Goal: Information Seeking & Learning: Learn about a topic

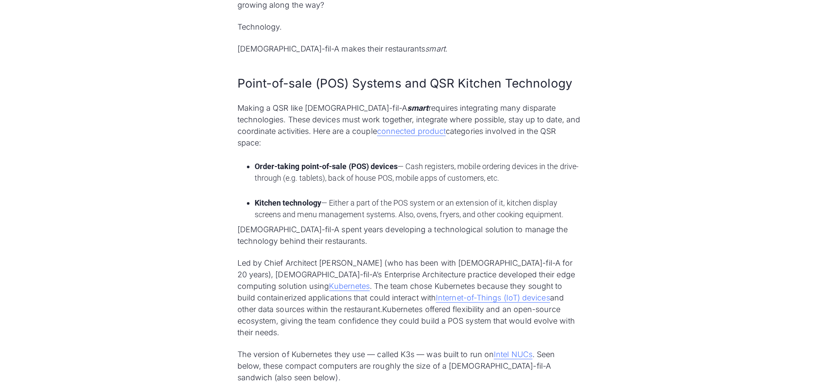
scroll to position [816, 0]
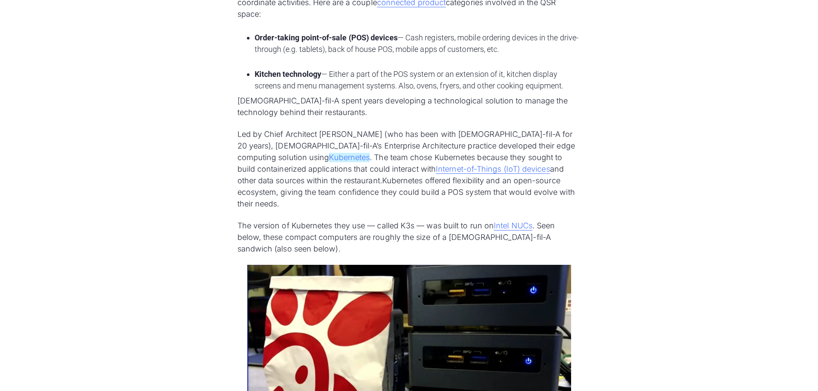
click at [329, 153] on link "Kubernetes" at bounding box center [349, 157] width 41 height 9
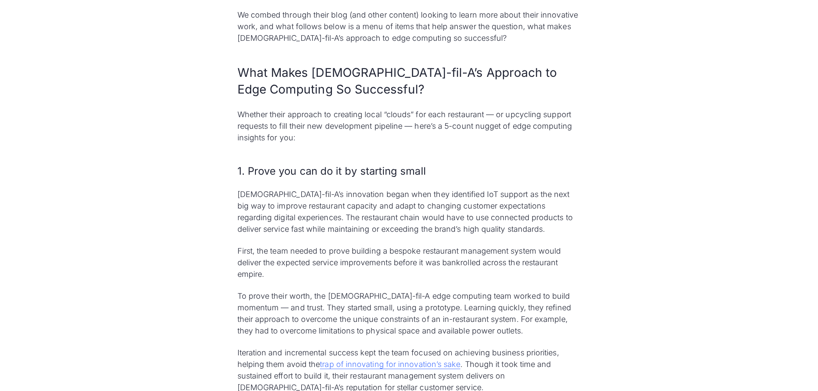
scroll to position [1503, 0]
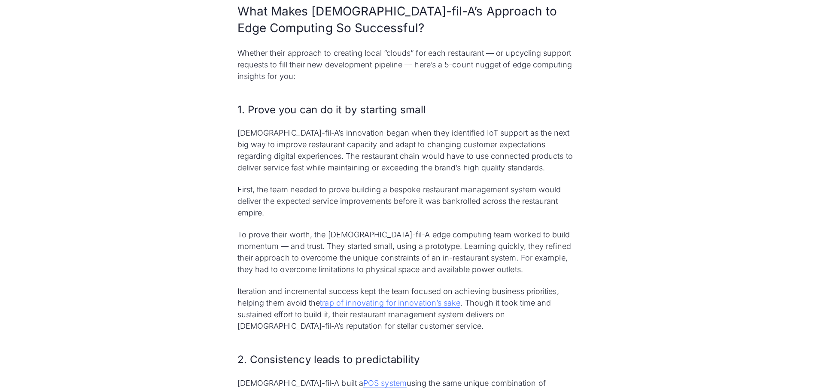
drag, startPoint x: 718, startPoint y: 87, endPoint x: 713, endPoint y: 79, distance: 9.4
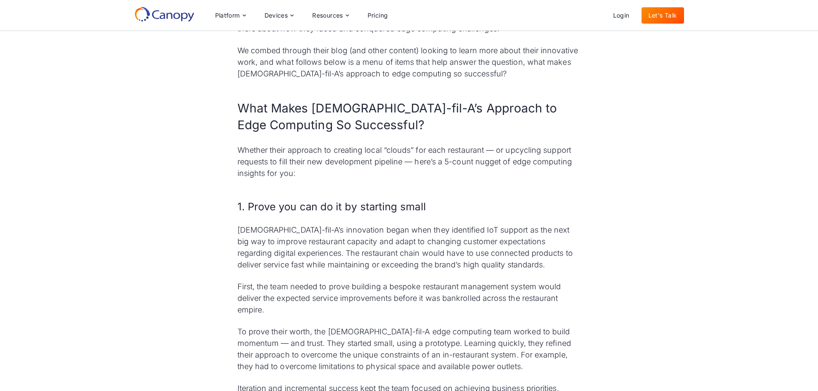
scroll to position [1288, 0]
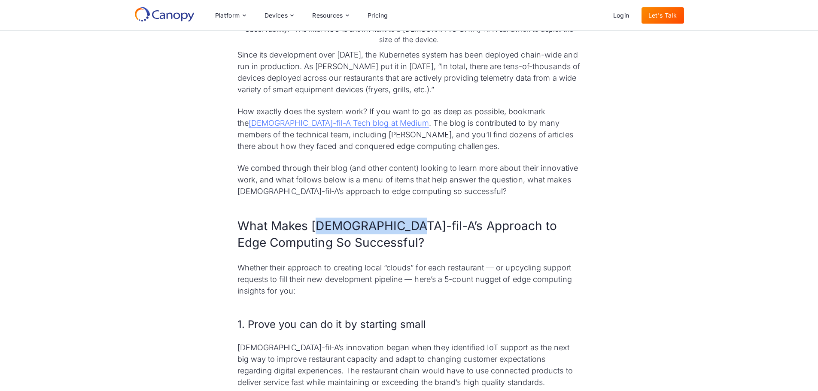
drag, startPoint x: 319, startPoint y: 176, endPoint x: 392, endPoint y: 178, distance: 72.6
click at [392, 218] on h2 "What Makes [DEMOGRAPHIC_DATA]-fil-A’s Approach to Edge Computing So Successful?" at bounding box center [408, 234] width 343 height 33
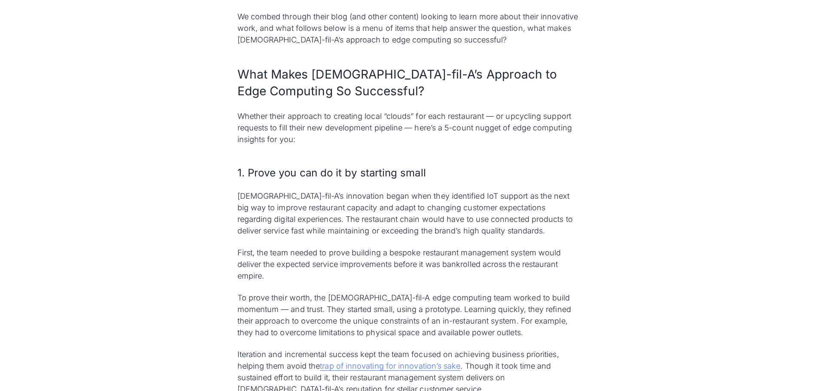
scroll to position [1503, 0]
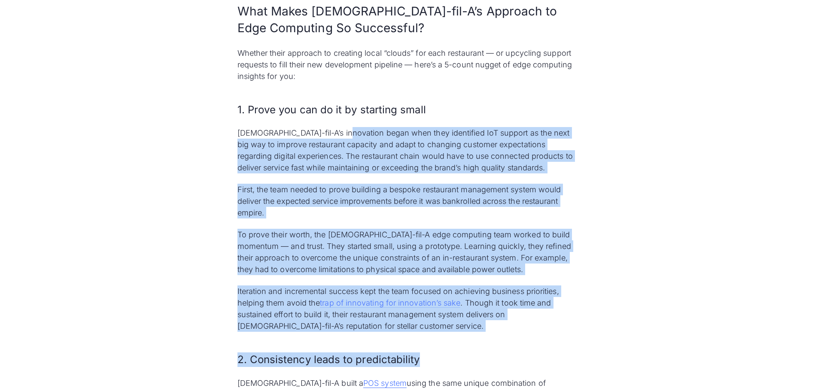
drag, startPoint x: 383, startPoint y: 79, endPoint x: 636, endPoint y: 281, distance: 324.1
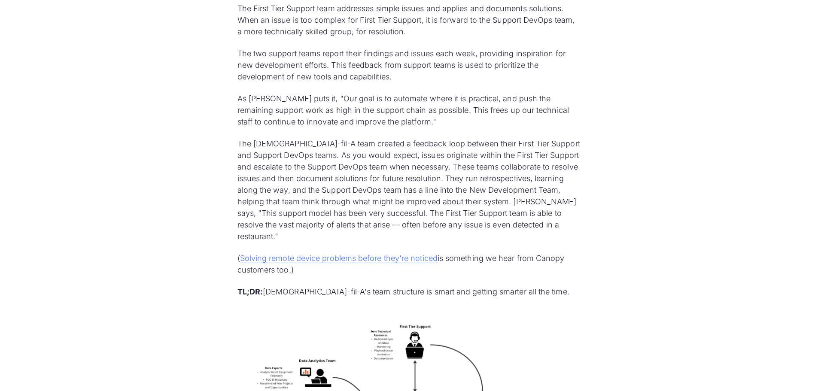
scroll to position [2619, 0]
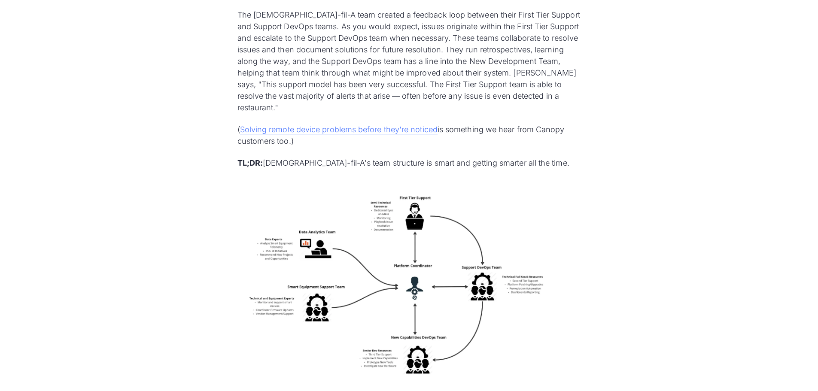
drag, startPoint x: 743, startPoint y: 207, endPoint x: 586, endPoint y: 236, distance: 159.7
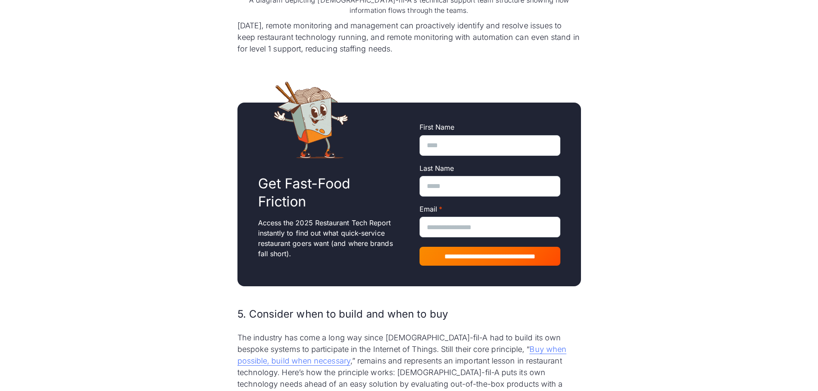
scroll to position [3048, 0]
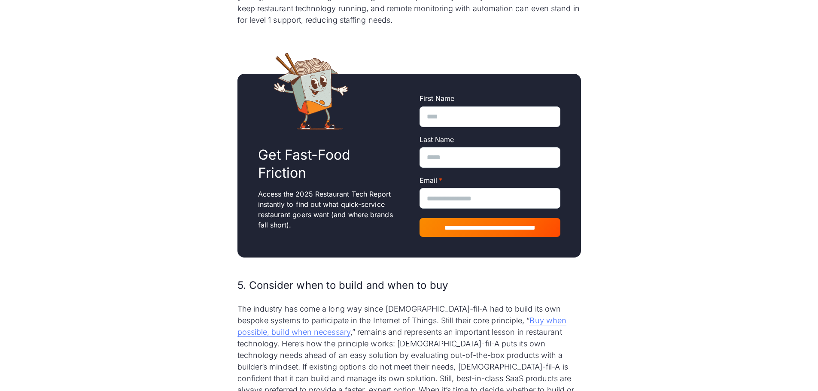
drag, startPoint x: 580, startPoint y: 239, endPoint x: 652, endPoint y: 286, distance: 85.8
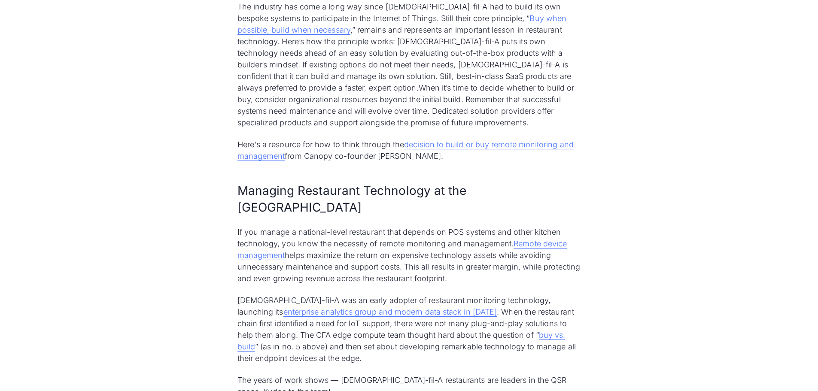
scroll to position [3391, 0]
